Goal: Task Accomplishment & Management: Manage account settings

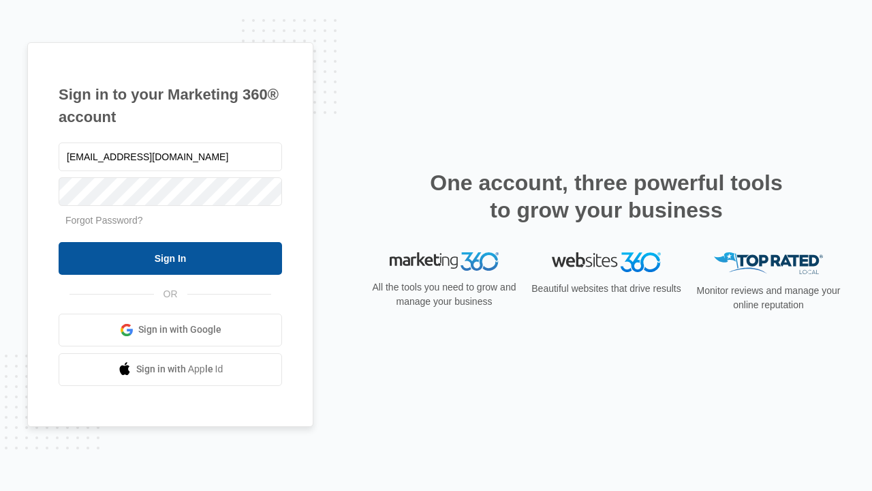
click at [170, 258] on input "Sign In" at bounding box center [170, 258] width 223 height 33
